Goal: Information Seeking & Learning: Learn about a topic

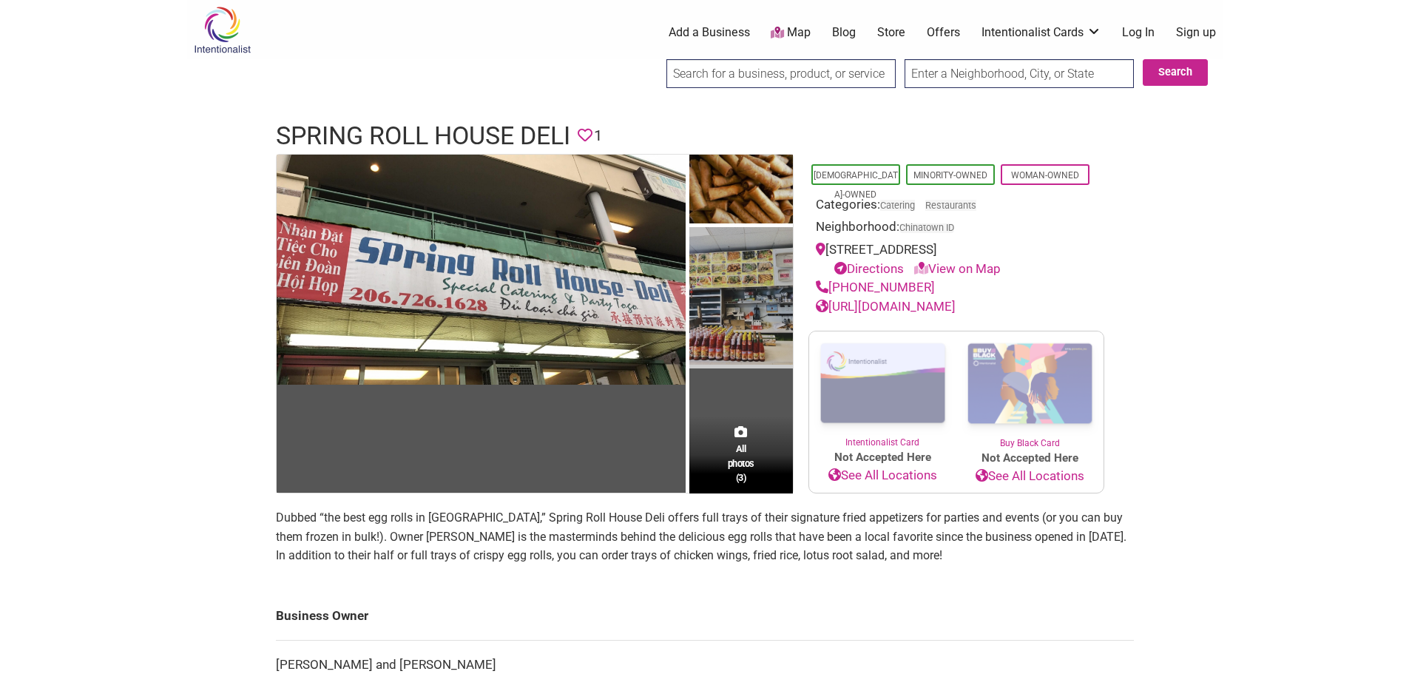
click at [739, 264] on img at bounding box center [741, 297] width 104 height 141
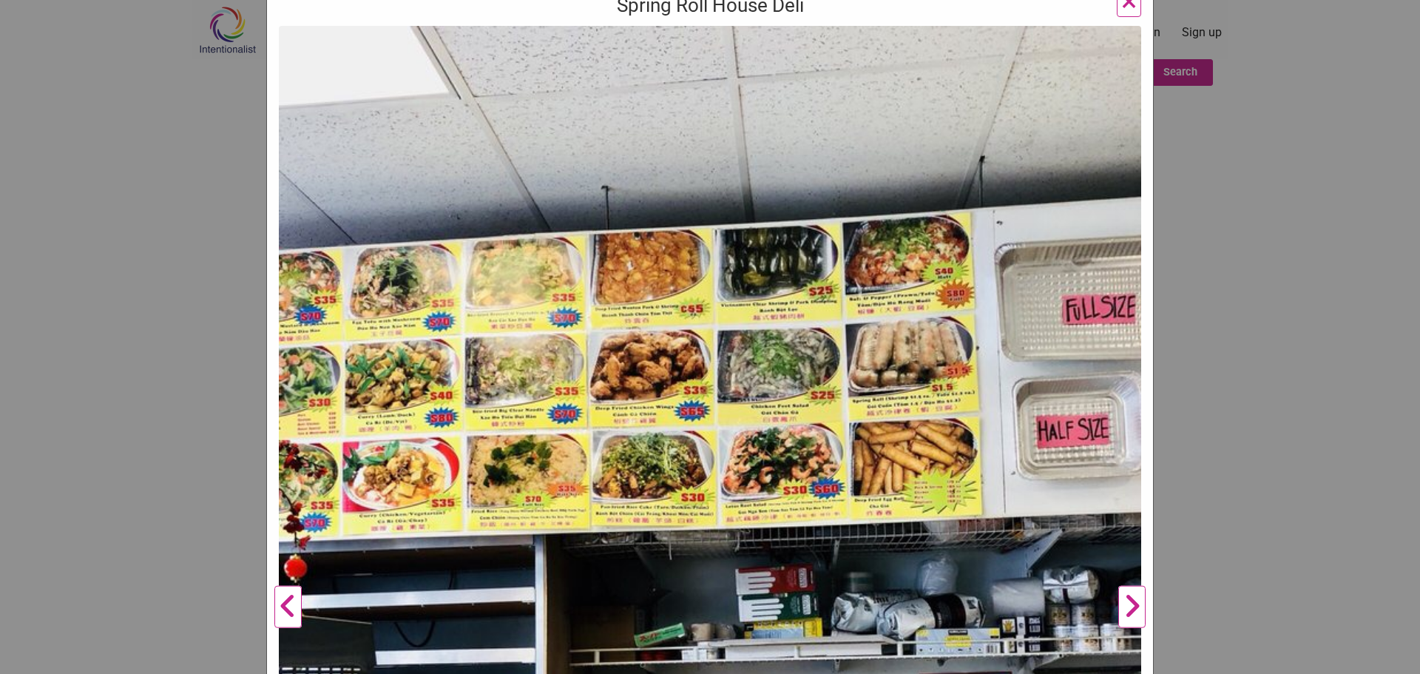
scroll to position [296, 0]
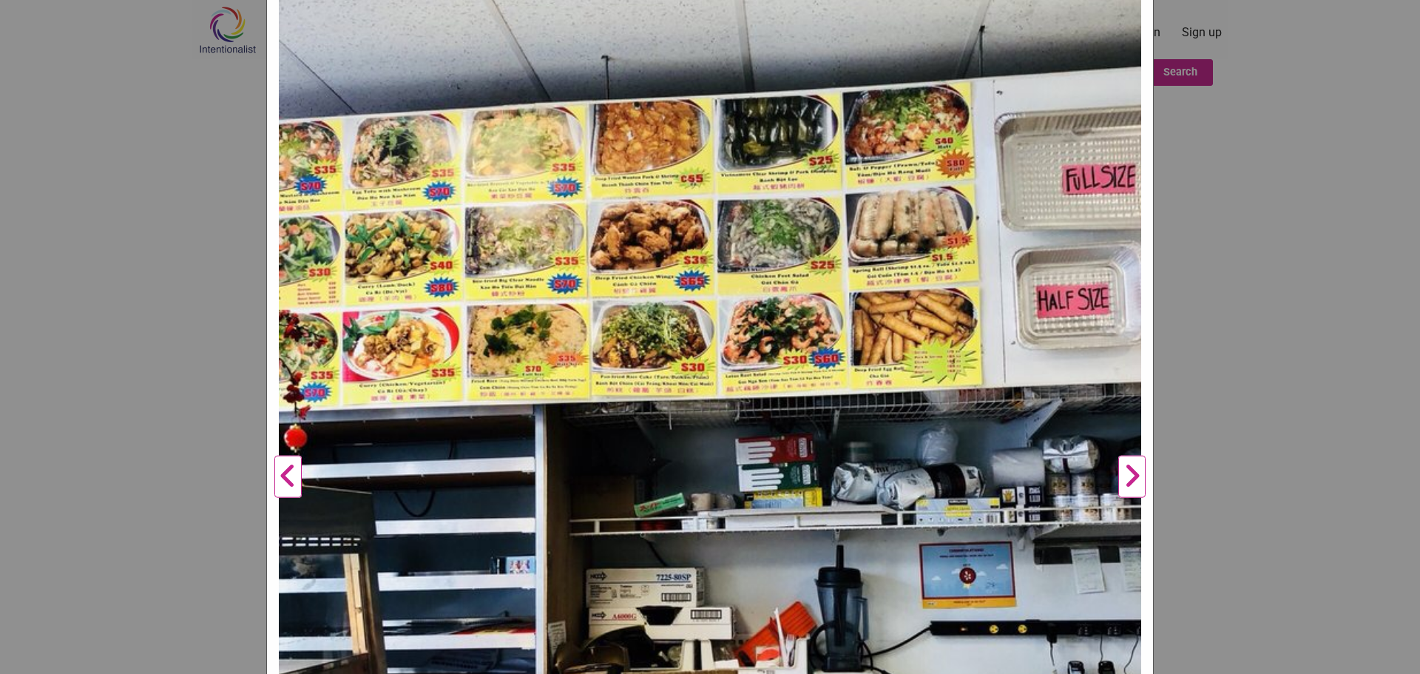
click at [942, 314] on img at bounding box center [710, 471] width 862 height 1150
click at [899, 328] on img at bounding box center [710, 471] width 862 height 1150
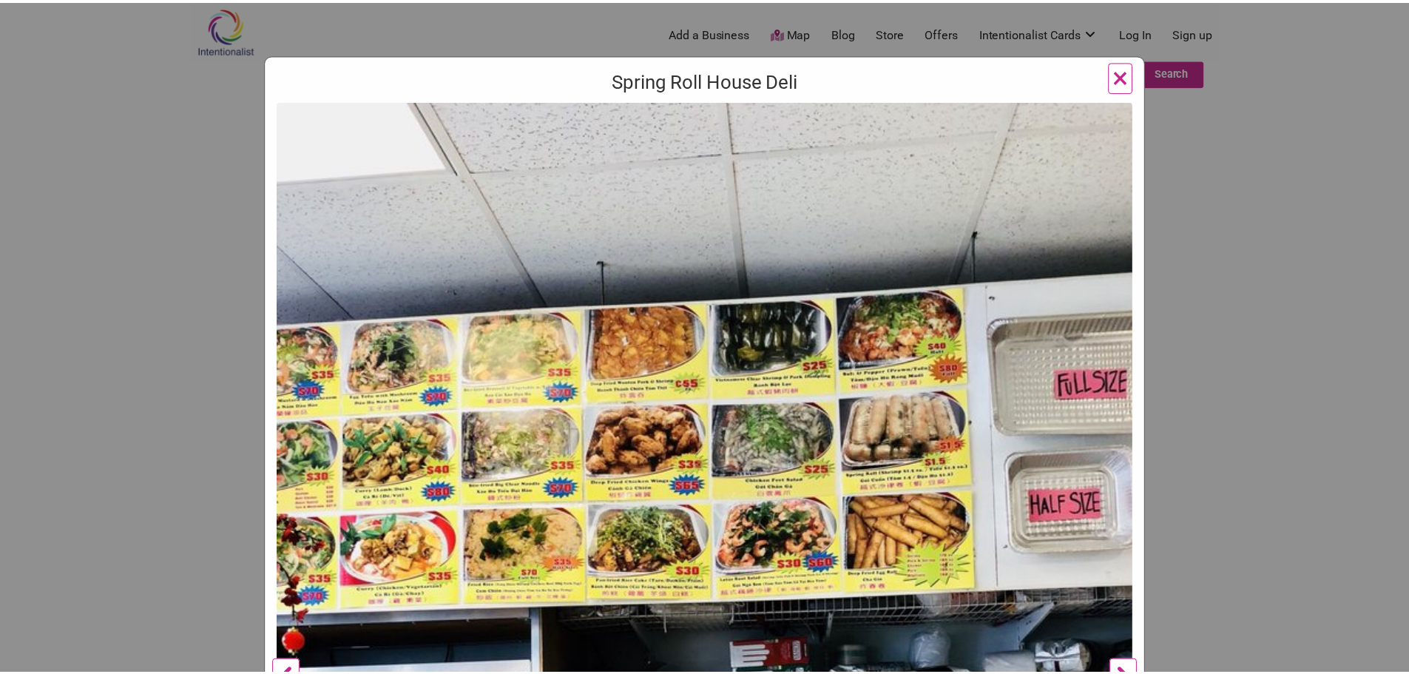
scroll to position [0, 0]
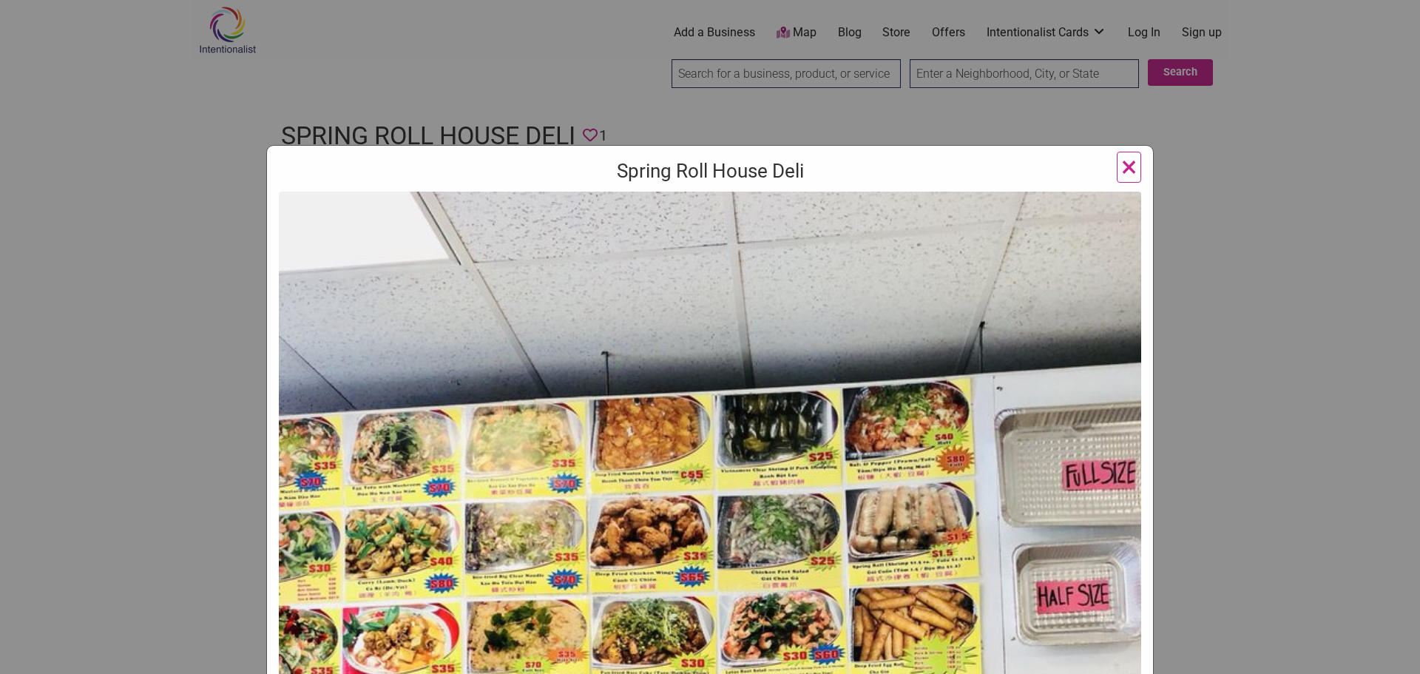
click at [1122, 169] on span "×" at bounding box center [1129, 166] width 16 height 35
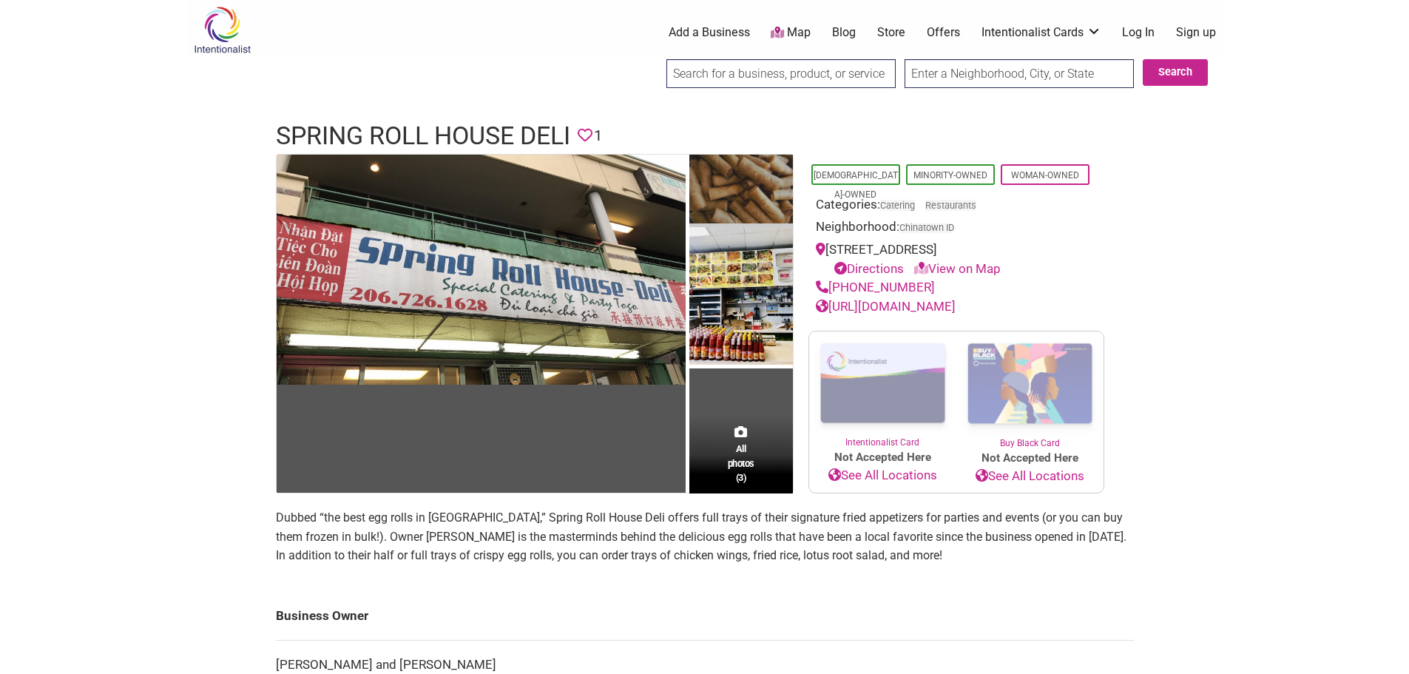
click at [759, 198] on img at bounding box center [741, 191] width 104 height 72
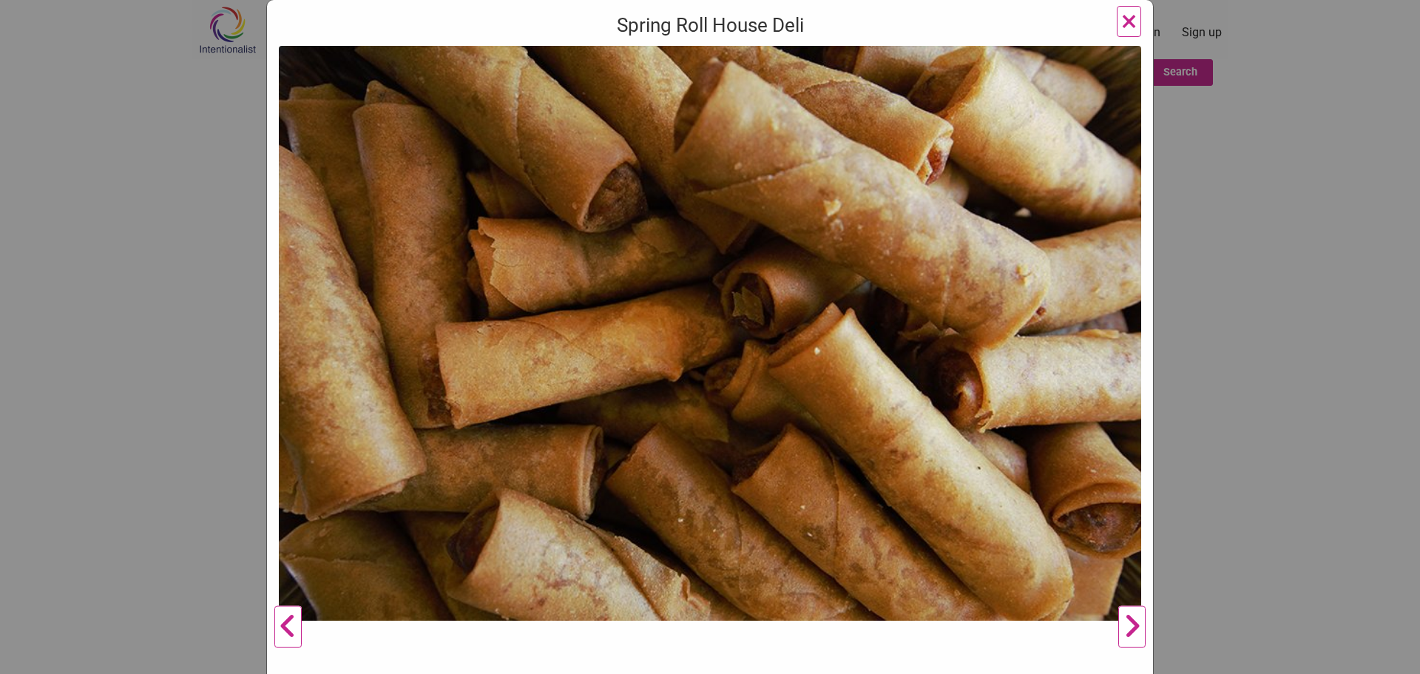
drag, startPoint x: 1120, startPoint y: 23, endPoint x: 1111, endPoint y: 30, distance: 11.1
click at [1121, 23] on span "×" at bounding box center [1129, 21] width 16 height 35
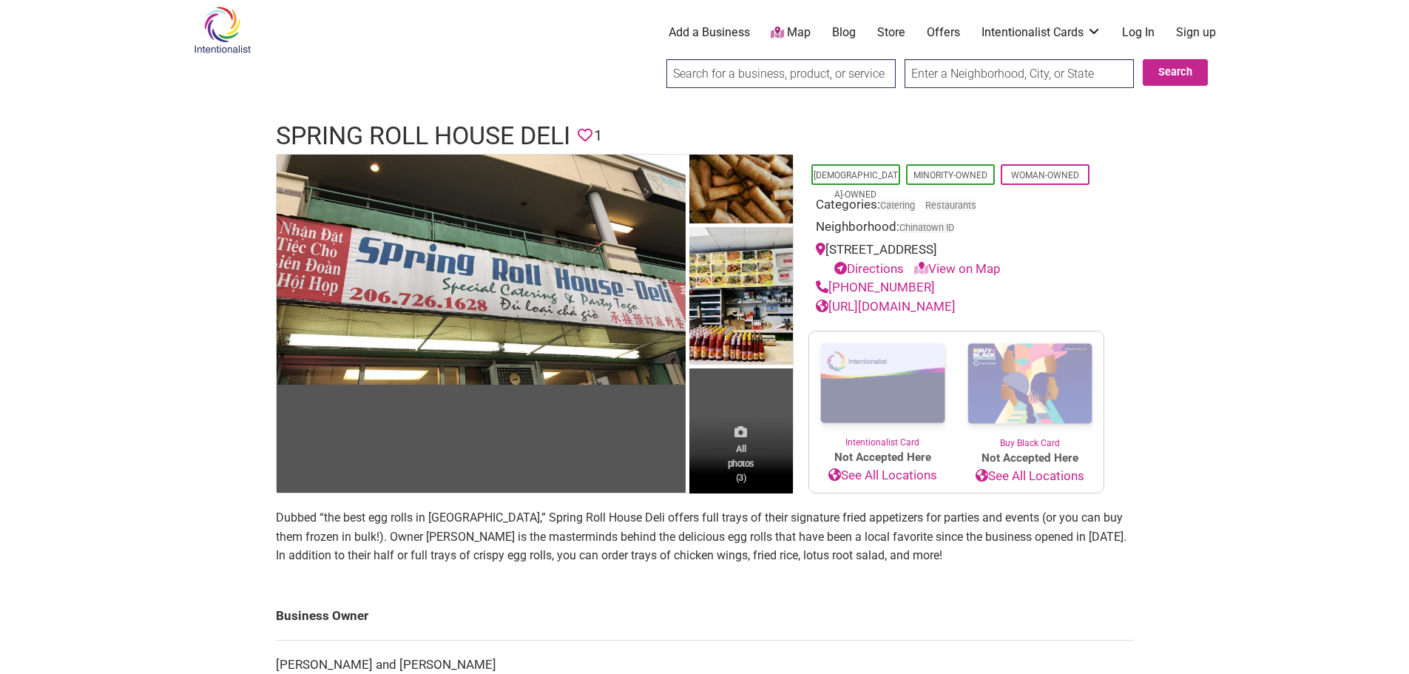
click at [734, 455] on span "All photos (3)" at bounding box center [741, 463] width 27 height 42
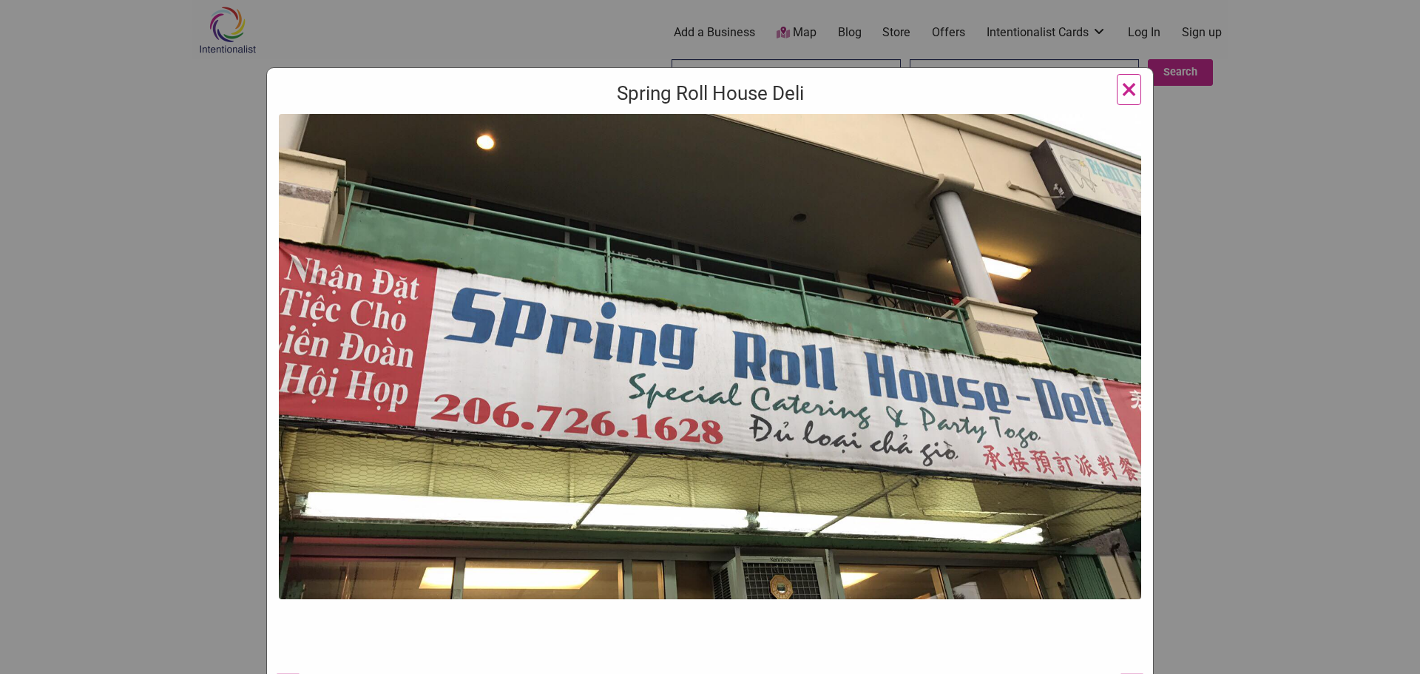
scroll to position [222, 0]
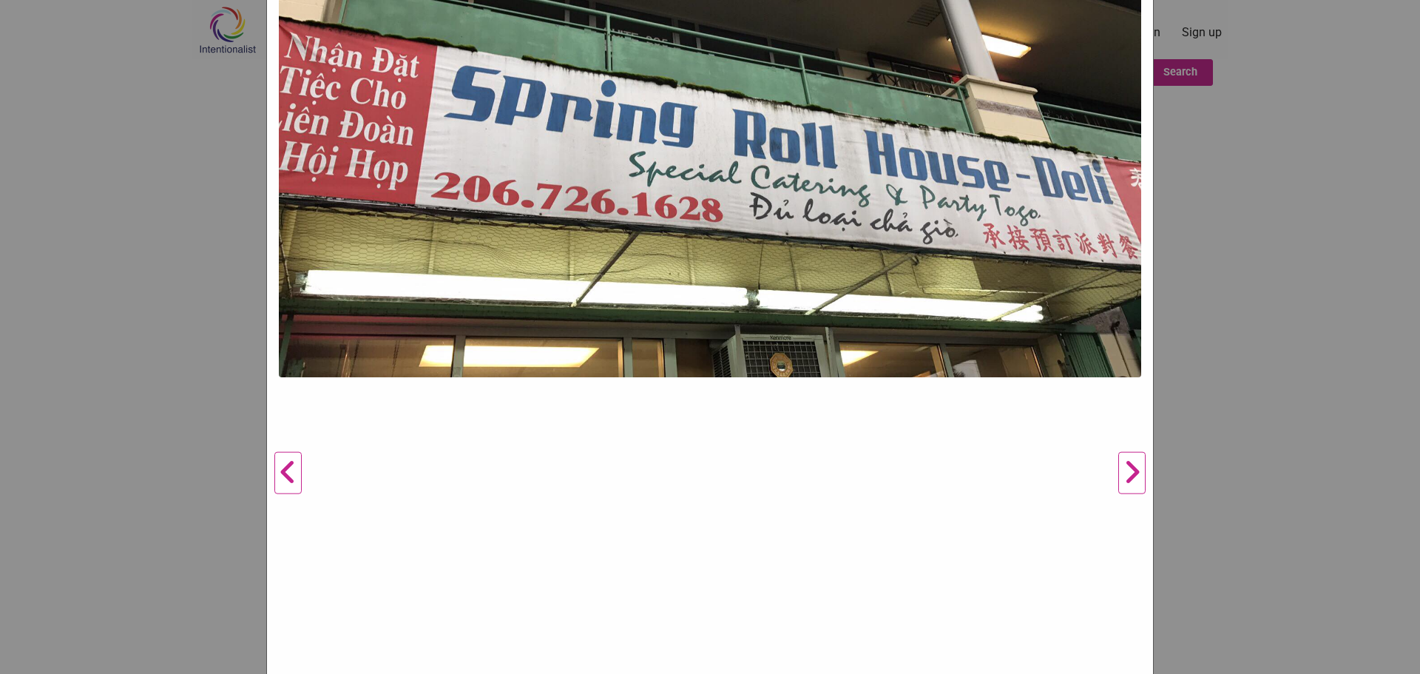
click at [1119, 476] on button "Next" at bounding box center [1132, 473] width 41 height 1162
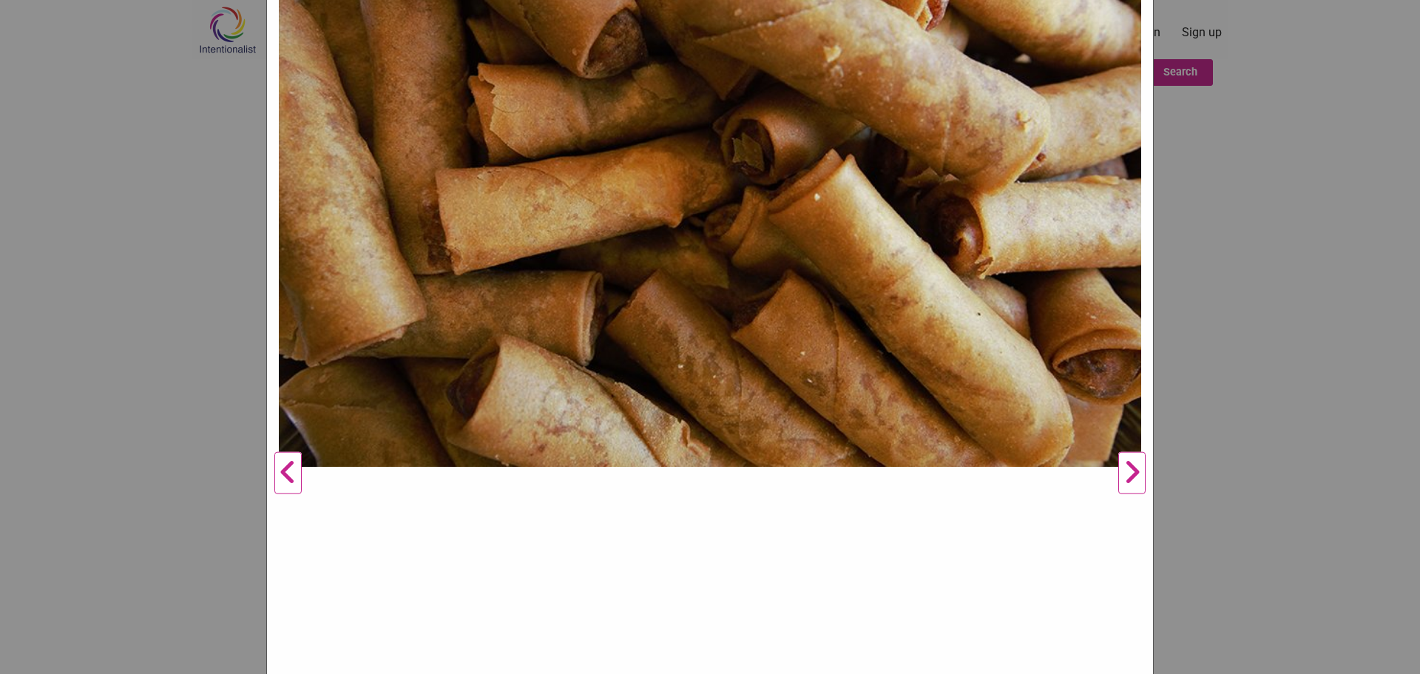
click at [1119, 476] on button "Next" at bounding box center [1132, 473] width 41 height 1162
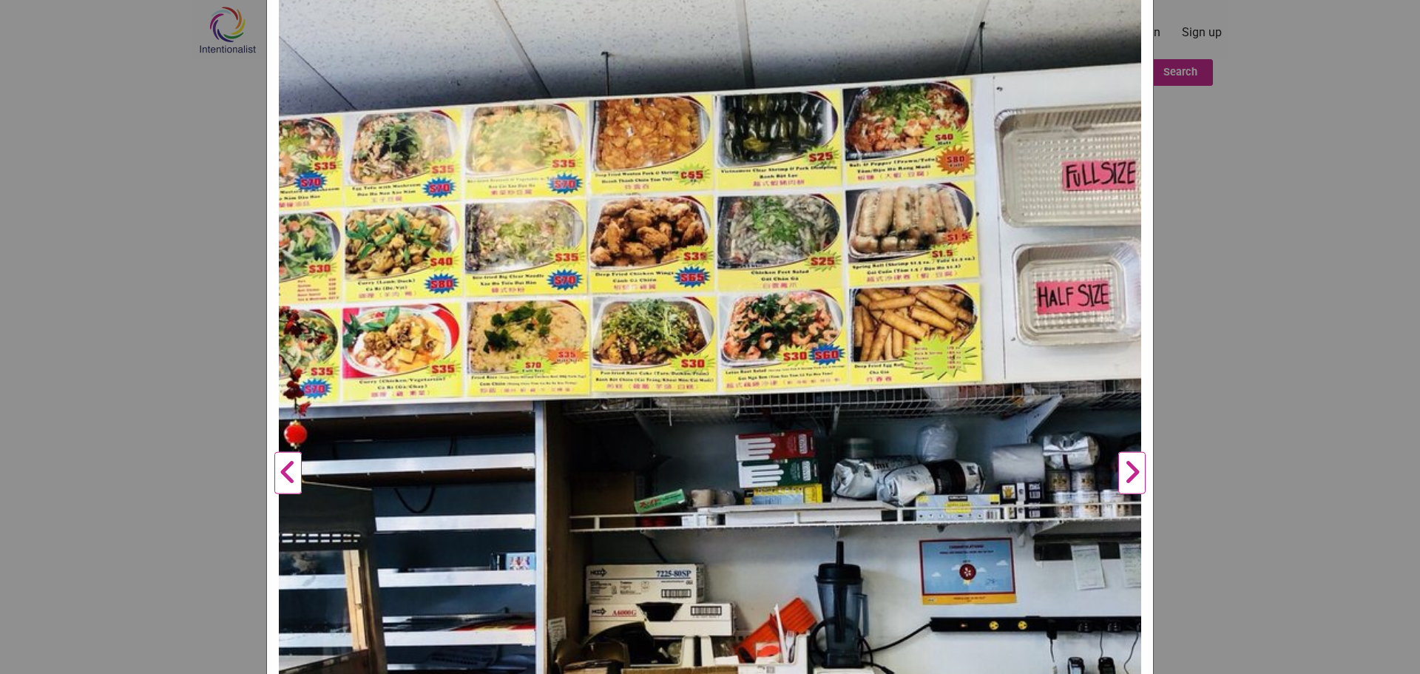
click at [663, 233] on img at bounding box center [710, 467] width 862 height 1150
click at [805, 329] on img at bounding box center [710, 467] width 862 height 1150
